Goal: Find contact information: Find contact information

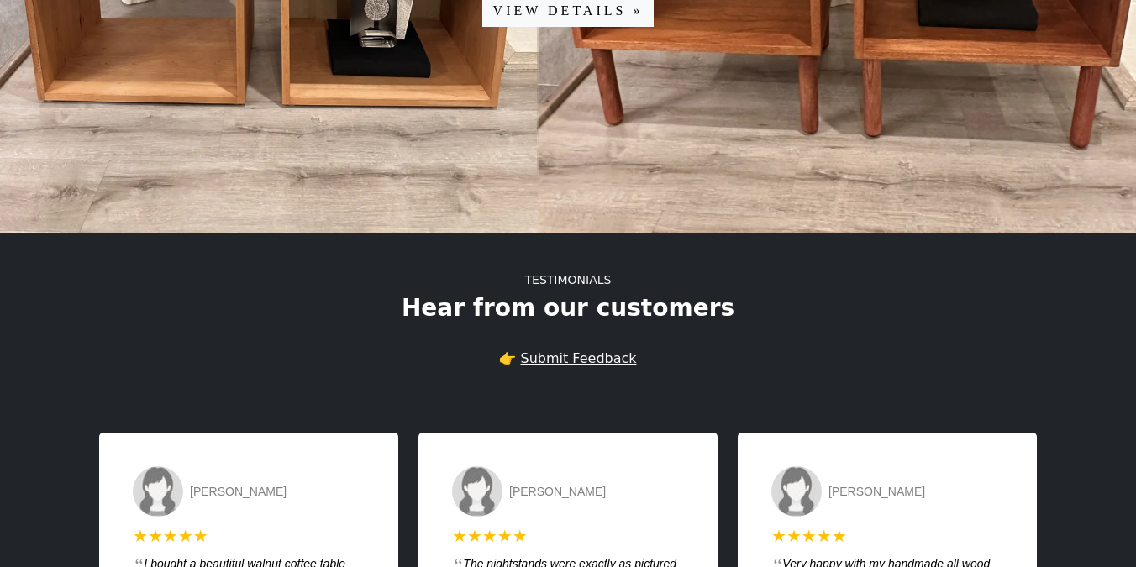
scroll to position [3496, 0]
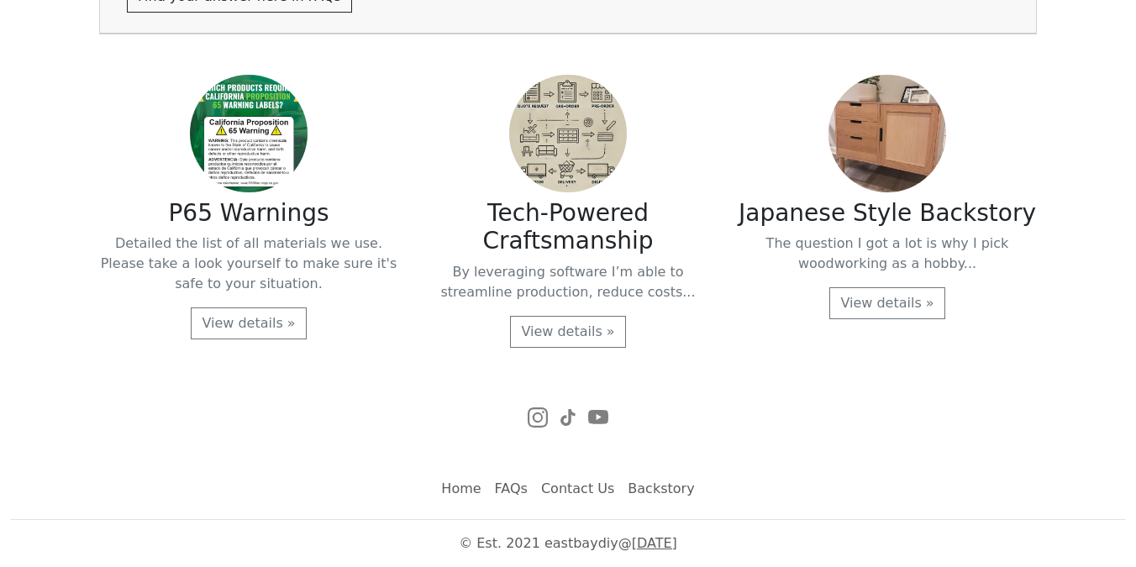
click at [579, 486] on link "Contact Us" at bounding box center [577, 489] width 87 height 34
click at [564, 494] on link "Contact Us" at bounding box center [577, 489] width 87 height 34
